Goal: Communication & Community: Answer question/provide support

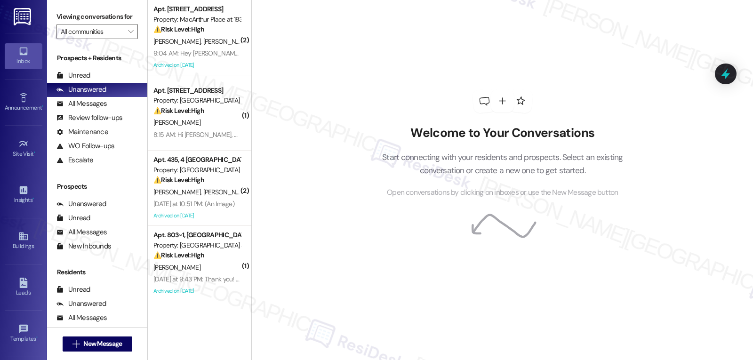
click at [417, 233] on div "Welcome to Your Conversations Start connecting with your residents and prospect…" at bounding box center [502, 144] width 282 height 288
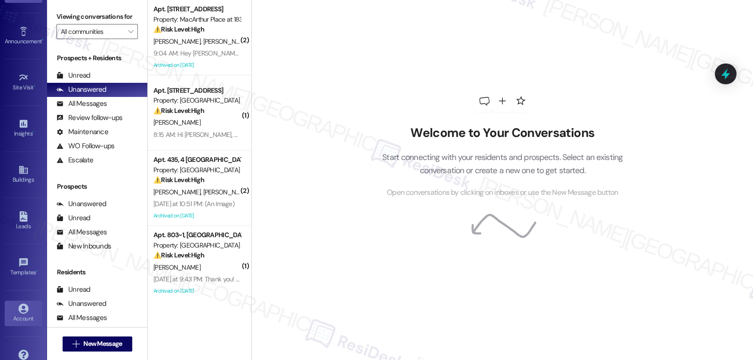
scroll to position [89, 0]
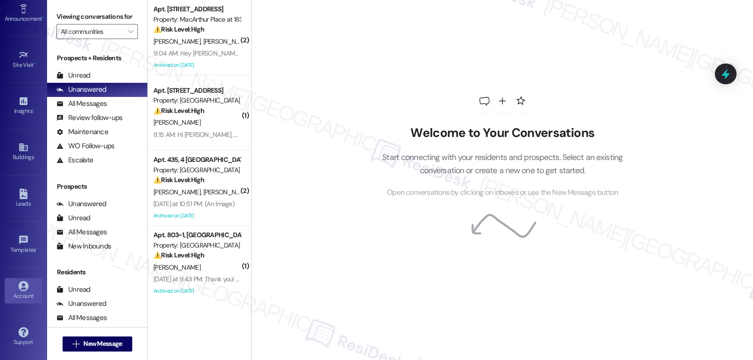
click at [26, 284] on icon at bounding box center [23, 286] width 10 height 10
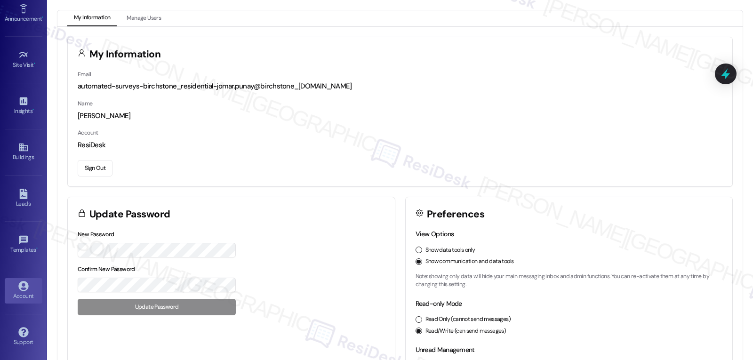
click at [100, 170] on button "Sign Out" at bounding box center [95, 168] width 35 height 16
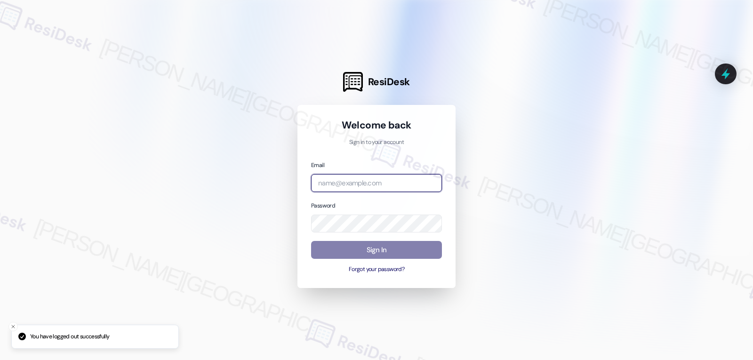
click at [382, 184] on input "email" at bounding box center [376, 183] width 131 height 18
click at [378, 189] on input "email" at bounding box center [376, 183] width 131 height 18
paste input "automated-surveys-willowbridge-jomar.punay@willowbridge.com"
type input "automated-surveys-willowbridge-jomar.punay@willowbridge.com"
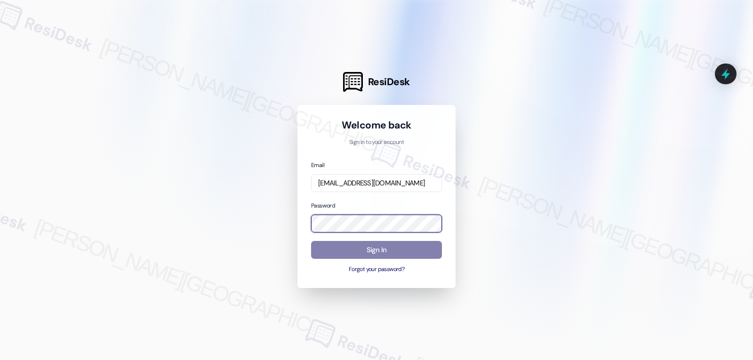
scroll to position [0, 0]
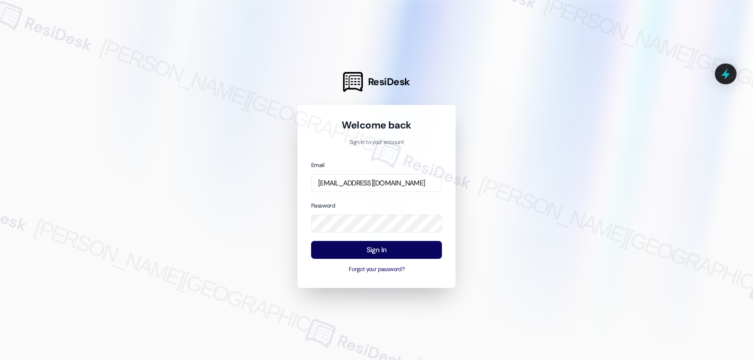
click at [396, 199] on div "Email automated-surveys-willowbridge-jomar.punay@willowbridge.com Password Sign…" at bounding box center [376, 217] width 131 height 114
click at [391, 243] on button "Sign In" at bounding box center [376, 250] width 131 height 18
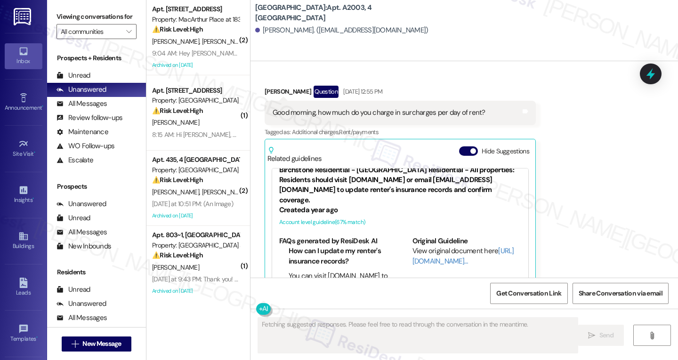
scroll to position [32, 0]
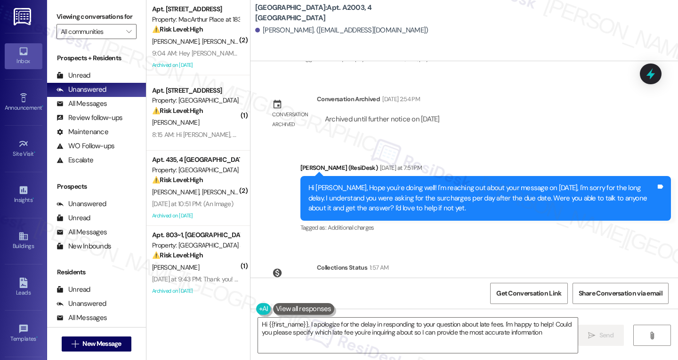
type textarea "Hi {{first_name}}, I apologize for the delay in responding to your question abo…"
